Goal: Task Accomplishment & Management: Use online tool/utility

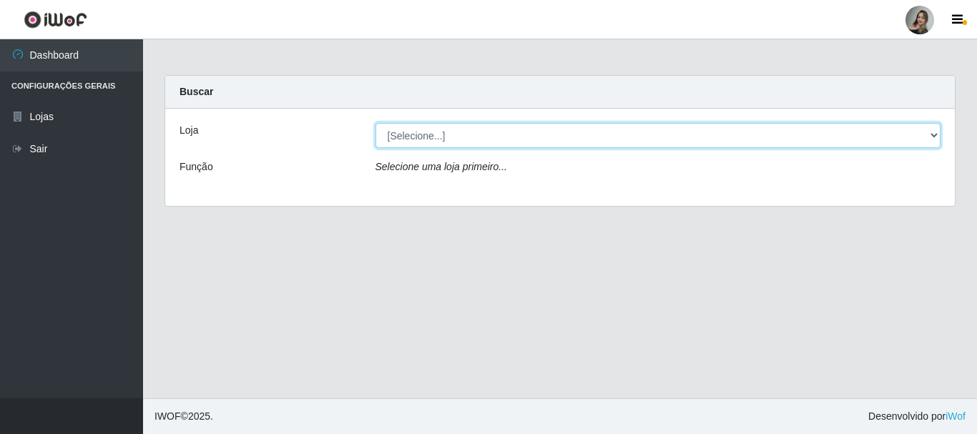
click at [934, 138] on select "[Selecione...] Supermercado Sao Francisco - Amarante" at bounding box center [659, 135] width 566 height 25
select select "383"
click at [376, 123] on select "[Selecione...] Supermercado Sao Francisco - Amarante" at bounding box center [659, 135] width 566 height 25
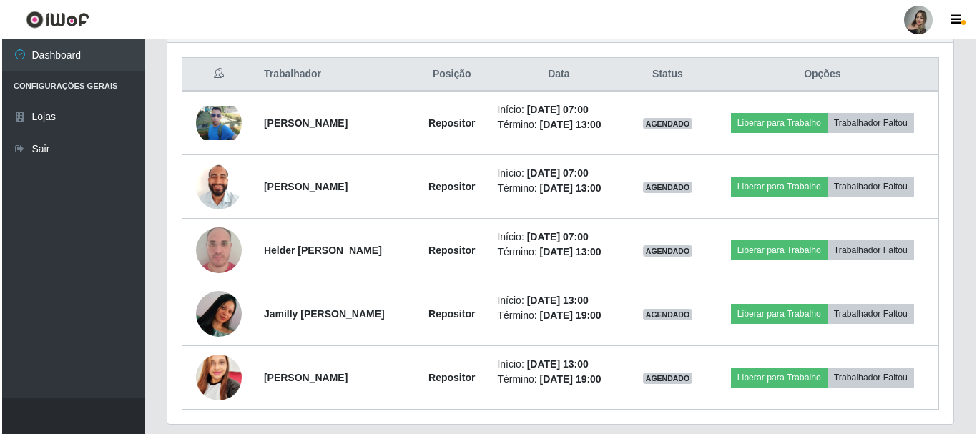
scroll to position [539, 0]
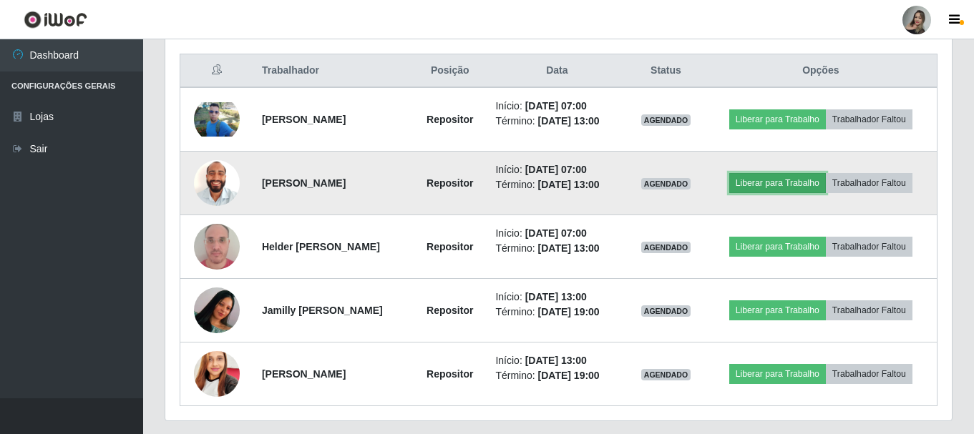
click at [758, 182] on button "Liberar para Trabalho" at bounding box center [777, 183] width 97 height 20
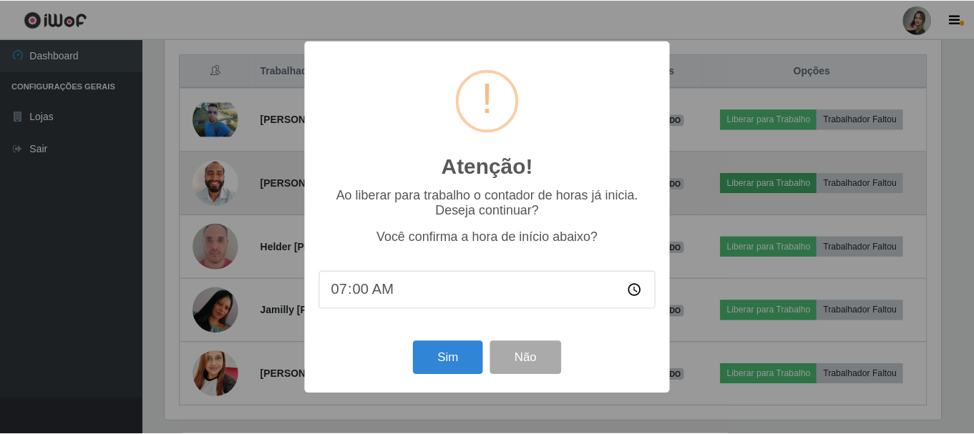
scroll to position [297, 779]
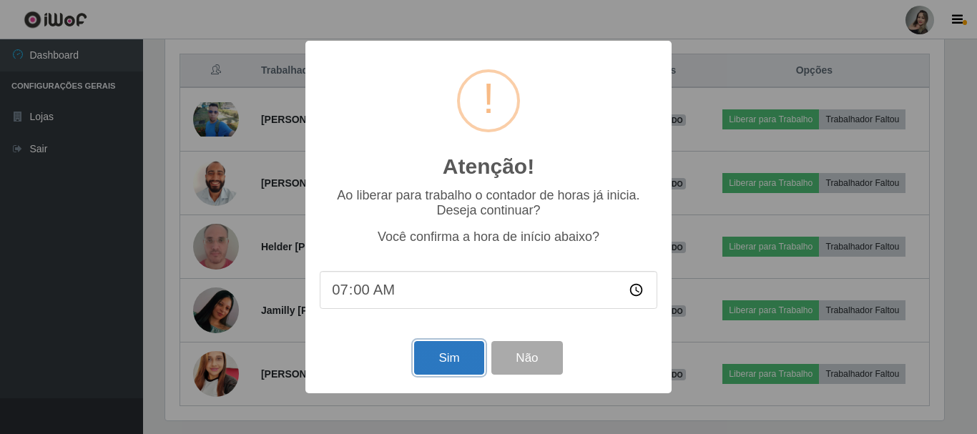
click at [441, 359] on button "Sim" at bounding box center [448, 358] width 69 height 34
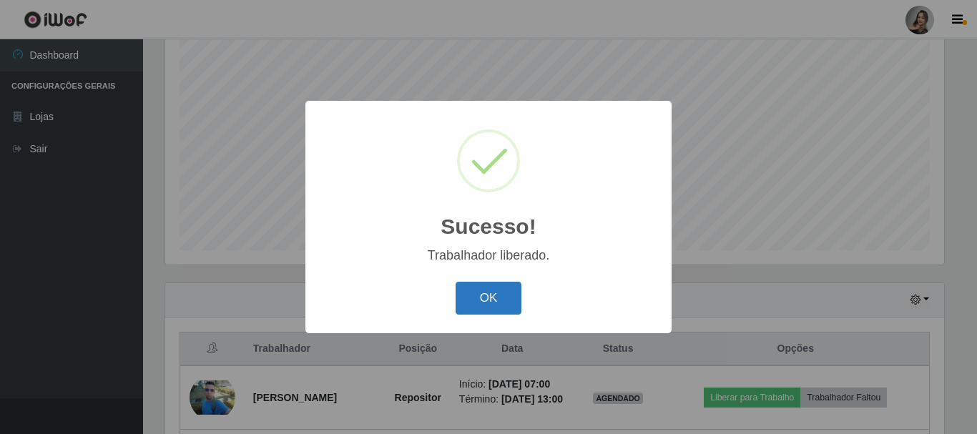
click at [506, 293] on button "OK" at bounding box center [489, 299] width 67 height 34
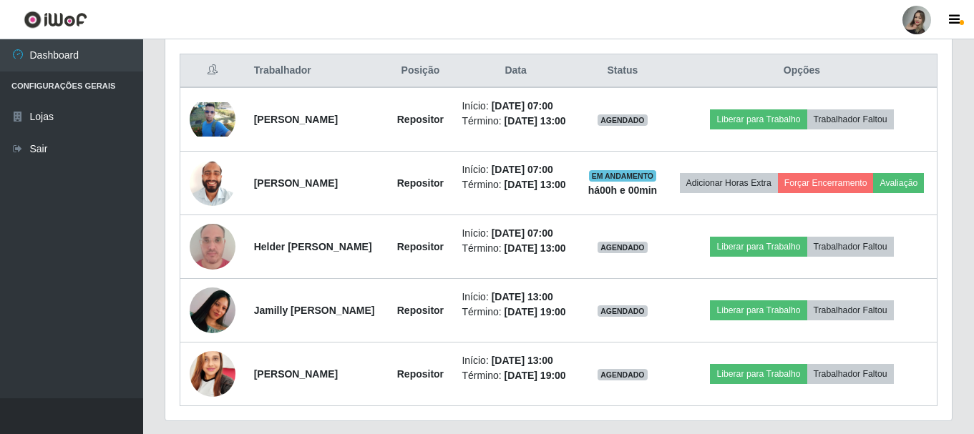
scroll to position [542, 0]
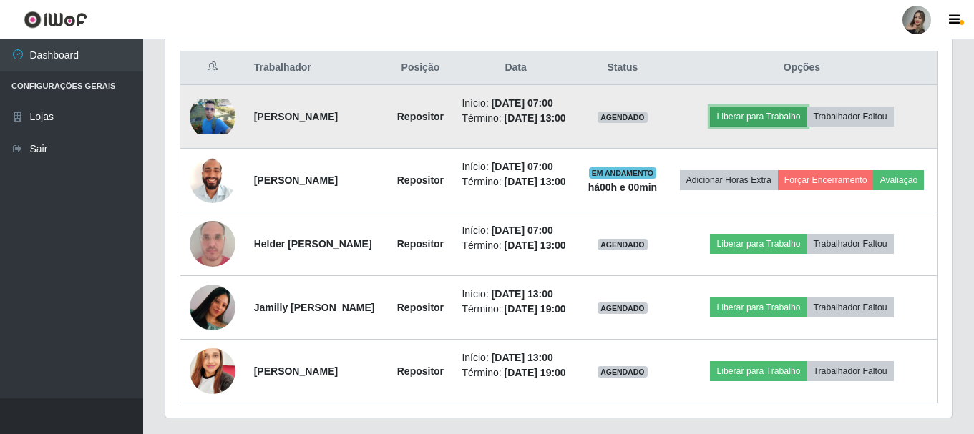
click at [751, 124] on button "Liberar para Trabalho" at bounding box center [758, 117] width 97 height 20
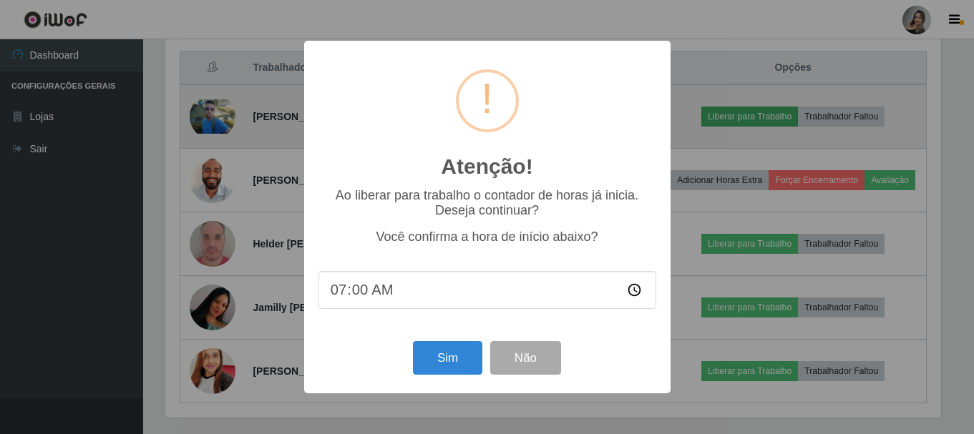
scroll to position [297, 779]
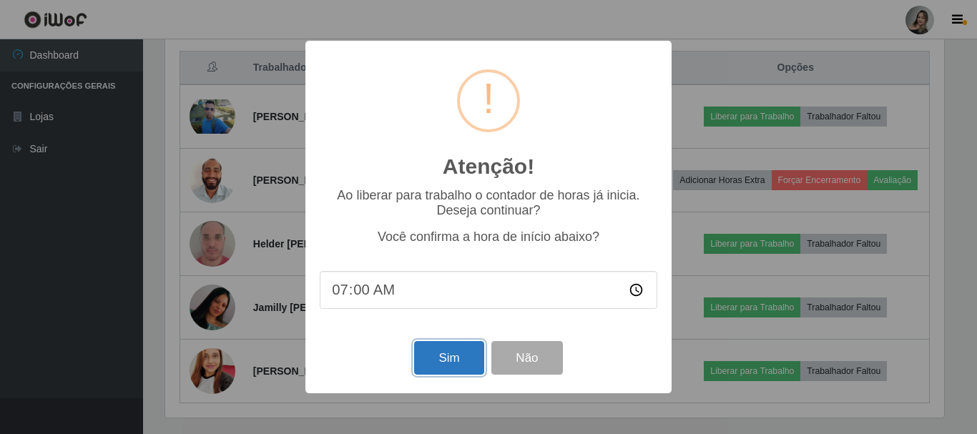
click at [447, 375] on button "Sim" at bounding box center [448, 358] width 69 height 34
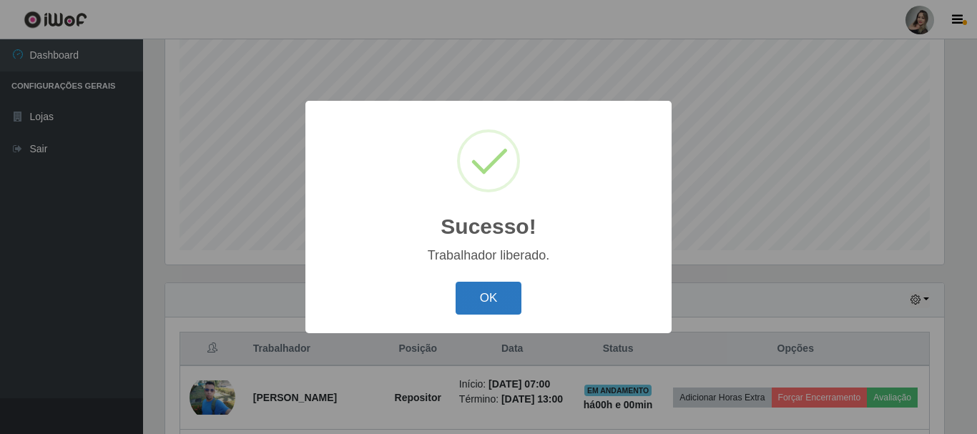
click at [481, 298] on button "OK" at bounding box center [489, 299] width 67 height 34
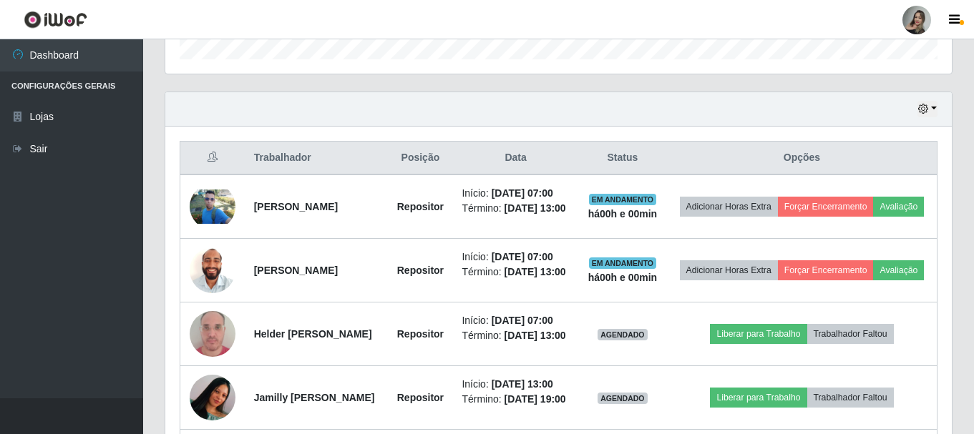
scroll to position [456, 0]
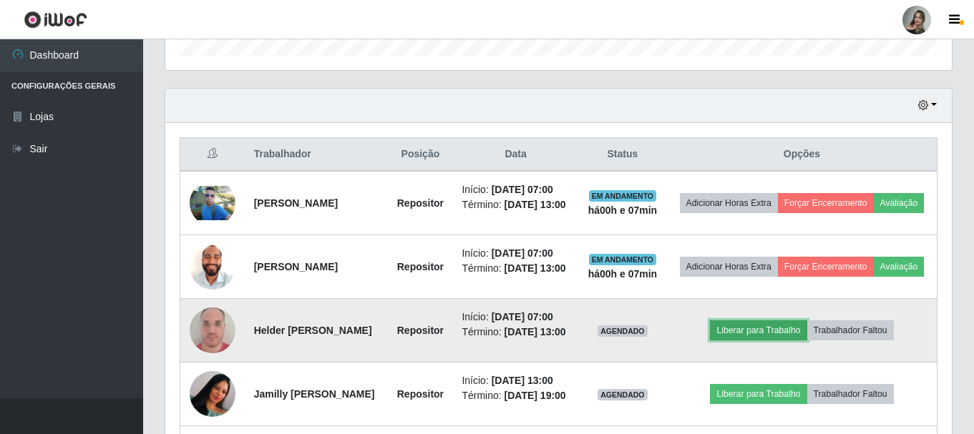
click at [796, 341] on button "Liberar para Trabalho" at bounding box center [758, 331] width 97 height 20
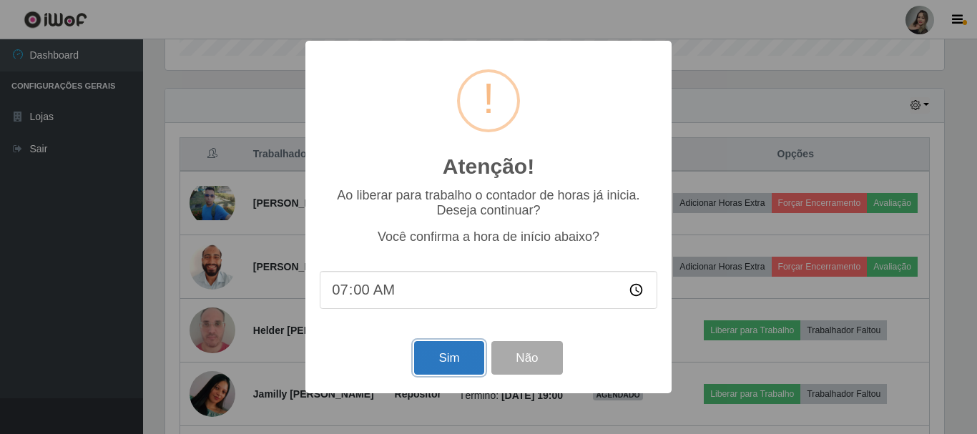
click at [442, 365] on button "Sim" at bounding box center [448, 358] width 69 height 34
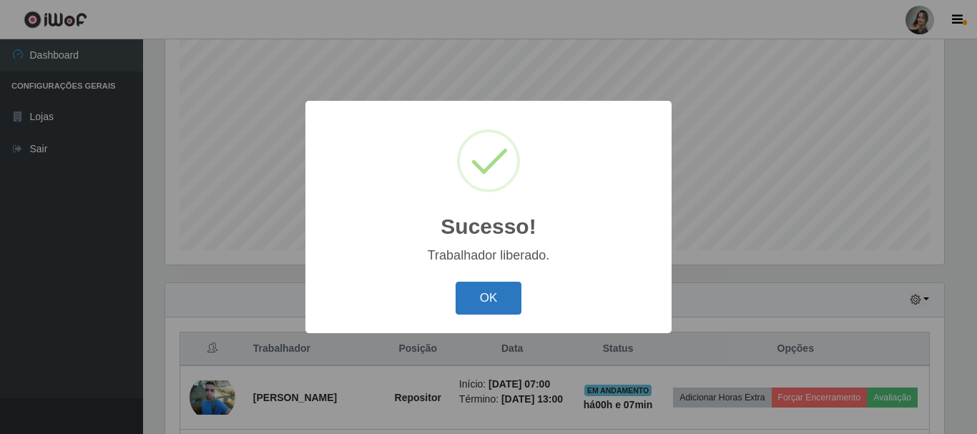
click at [484, 298] on button "OK" at bounding box center [489, 299] width 67 height 34
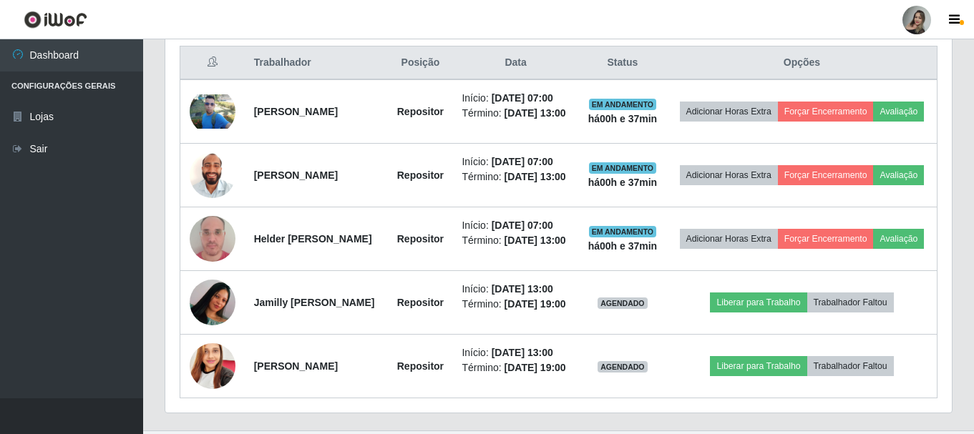
scroll to position [619, 0]
